Goal: Information Seeking & Learning: Learn about a topic

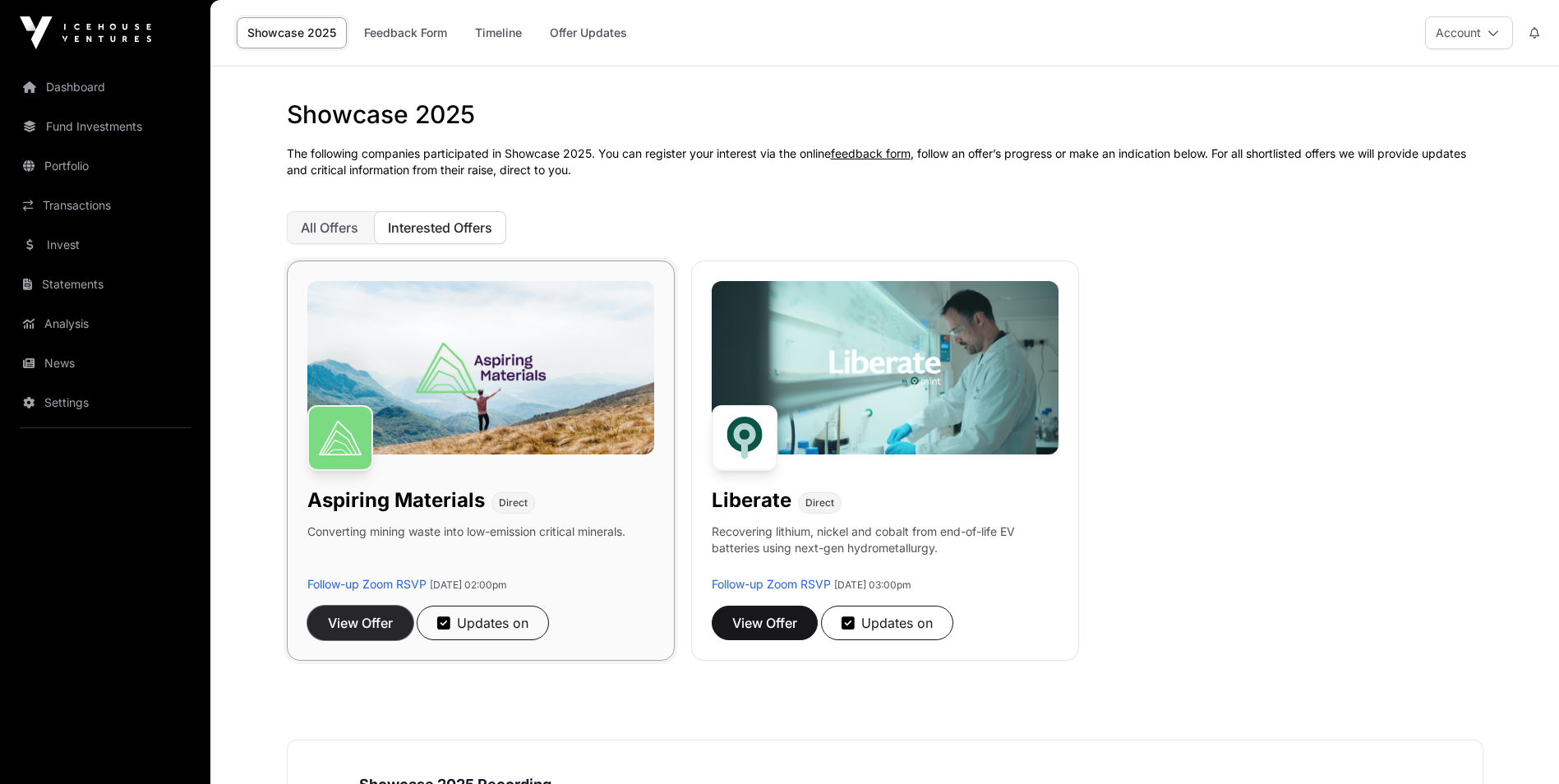
click at [358, 621] on span "View Offer" at bounding box center [360, 623] width 65 height 20
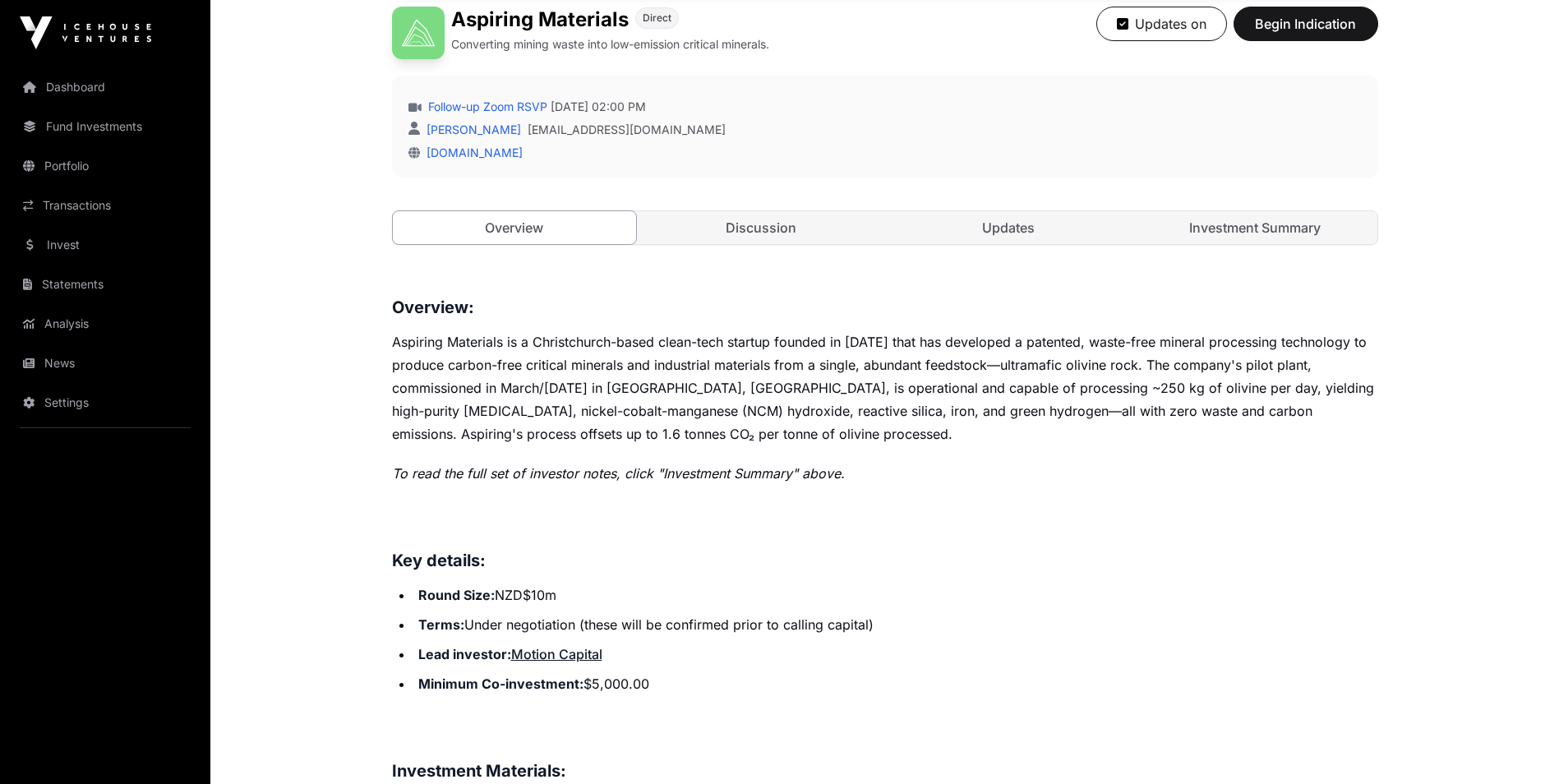
scroll to position [438, 0]
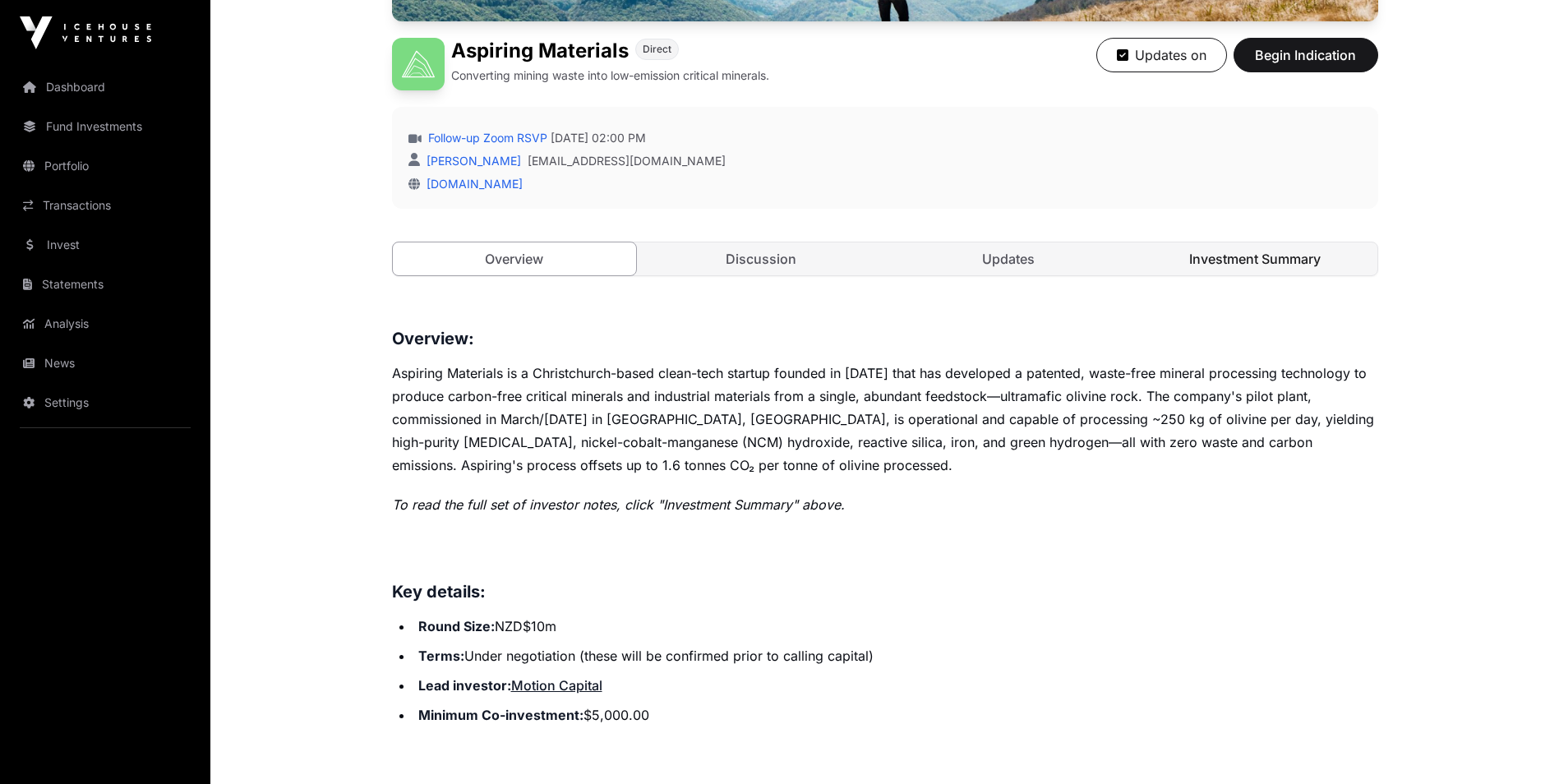
click at [1242, 260] on link "Investment Summary" at bounding box center [1255, 258] width 244 height 33
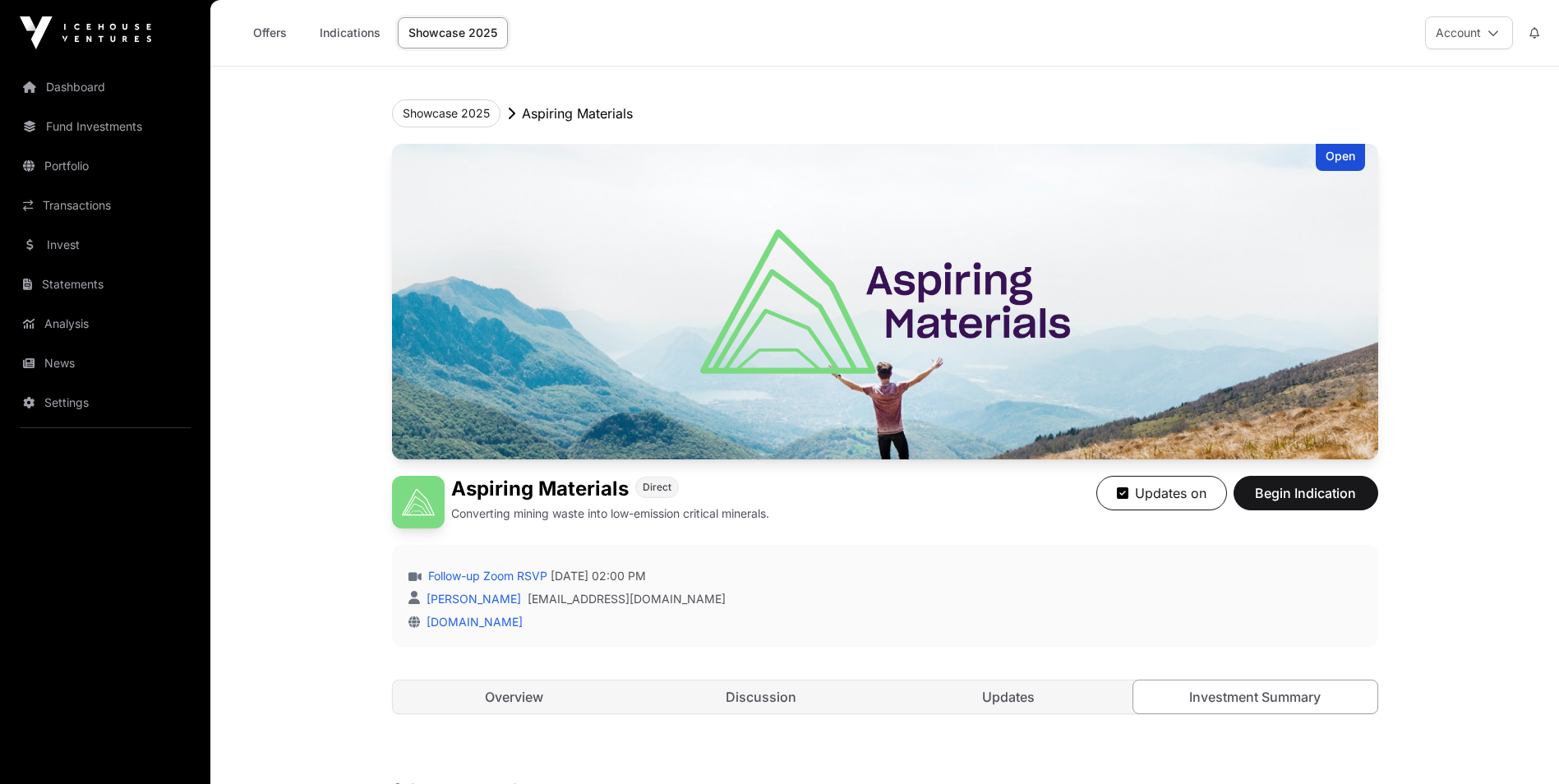
scroll to position [438, 0]
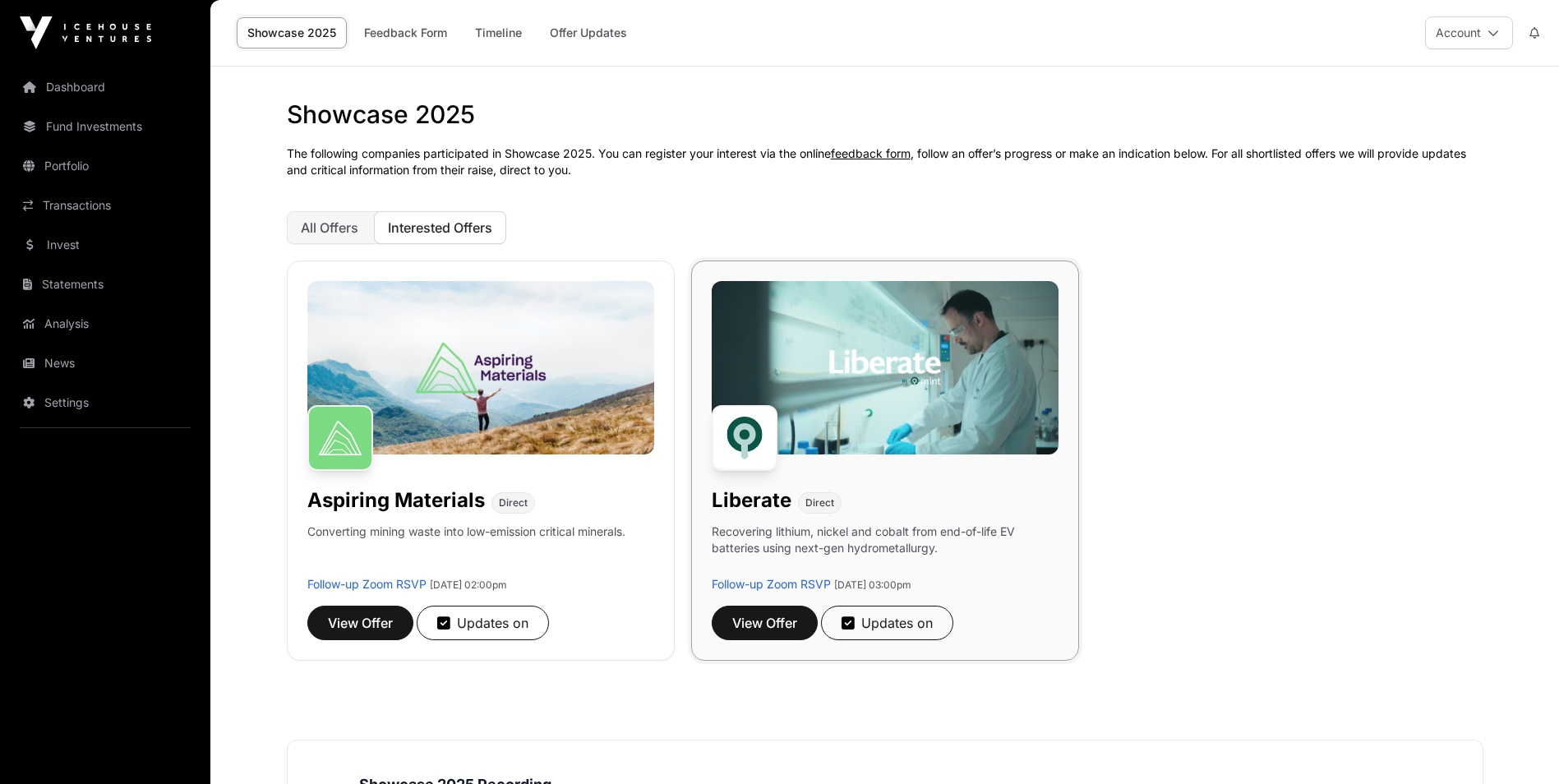
click at [887, 362] on img at bounding box center [885, 367] width 346 height 173
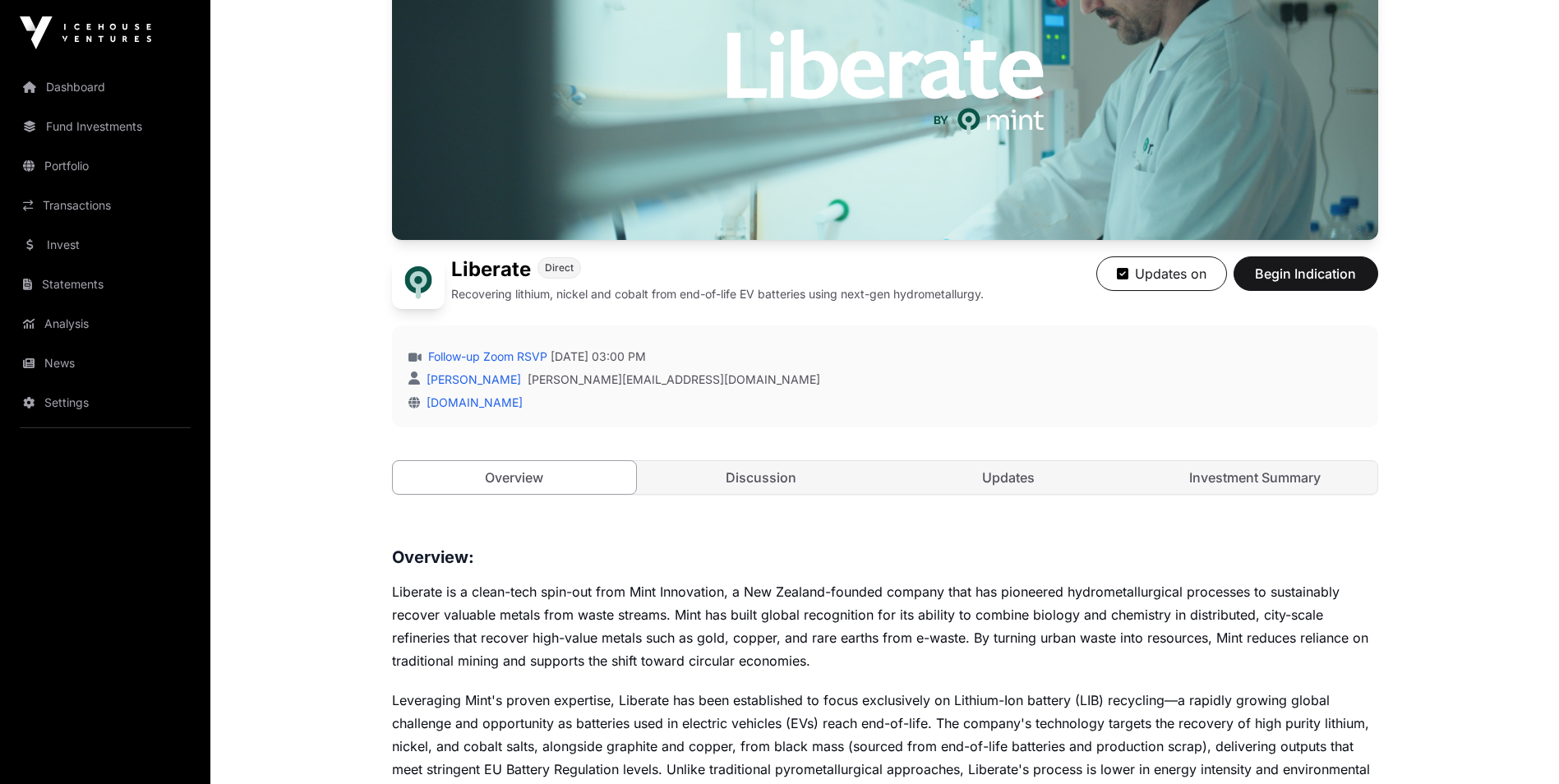
scroll to position [438, 0]
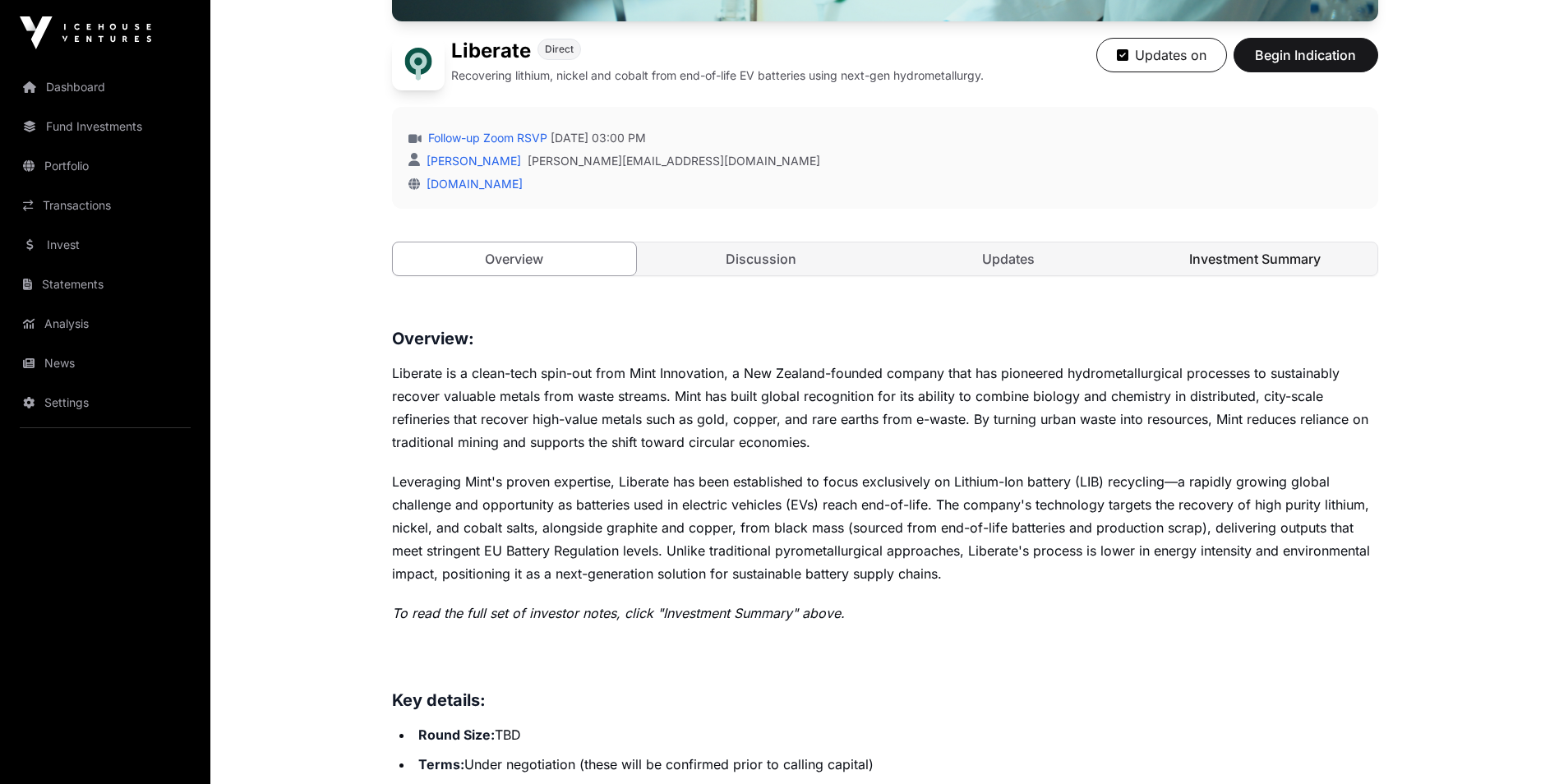
click at [1265, 255] on link "Investment Summary" at bounding box center [1255, 258] width 244 height 33
